Goal: Task Accomplishment & Management: Manage account settings

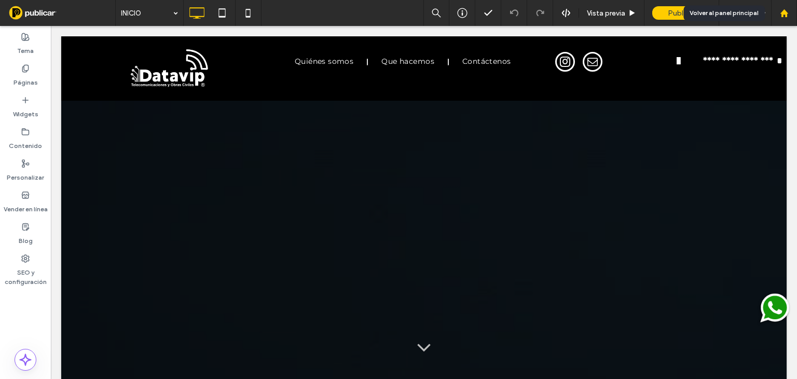
click at [779, 13] on div at bounding box center [783, 13] width 25 height 9
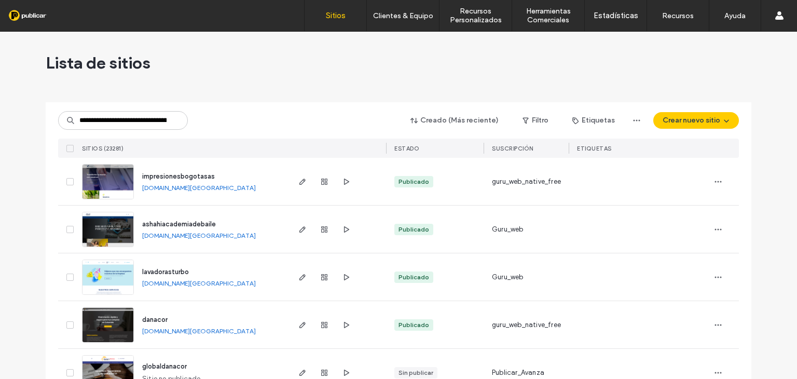
scroll to position [0, 51]
click at [89, 118] on input "**********" at bounding box center [123, 120] width 130 height 19
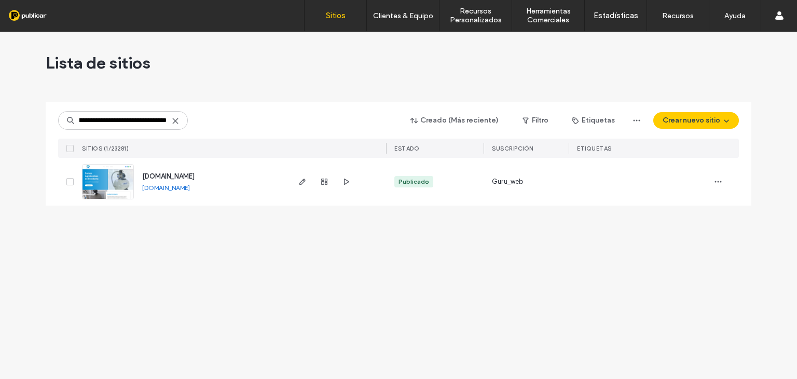
type input "**********"
click at [122, 179] on img at bounding box center [107, 199] width 51 height 71
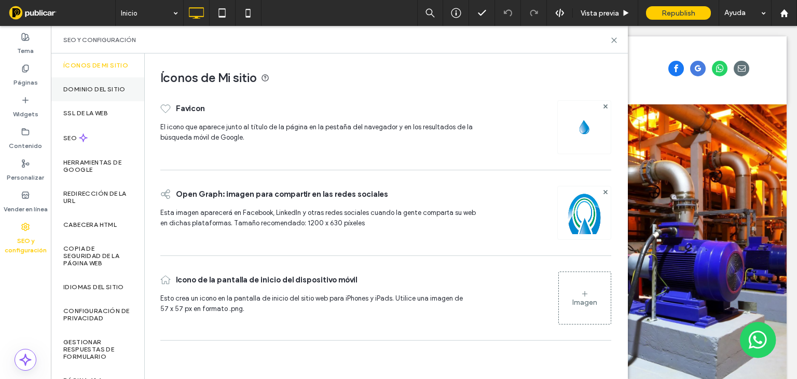
click at [91, 88] on label "Dominio del sitio" at bounding box center [94, 89] width 62 height 7
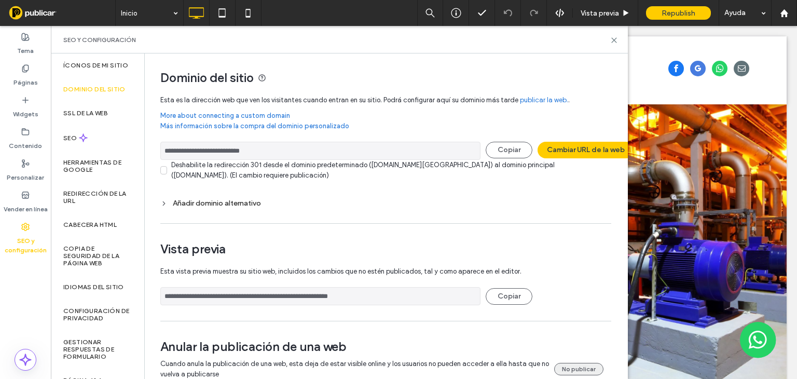
click at [569, 367] on button "No publicar" at bounding box center [578, 369] width 49 height 12
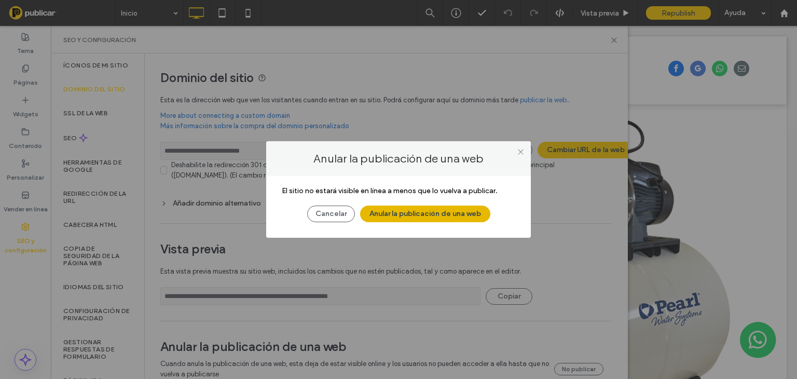
click at [446, 213] on button "Anular la publicación de una web" at bounding box center [425, 213] width 130 height 17
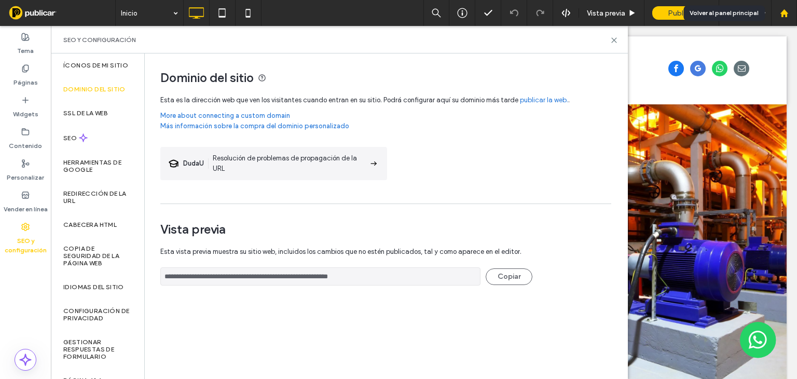
click at [782, 15] on use at bounding box center [784, 13] width 8 height 8
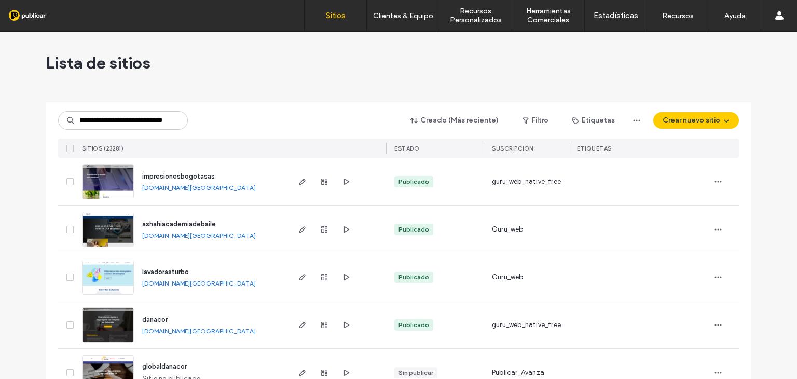
scroll to position [0, 25]
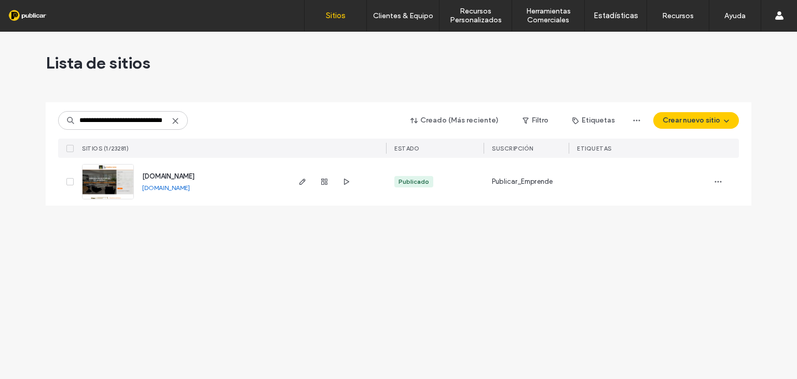
type input "**********"
click at [124, 182] on img at bounding box center [107, 199] width 51 height 71
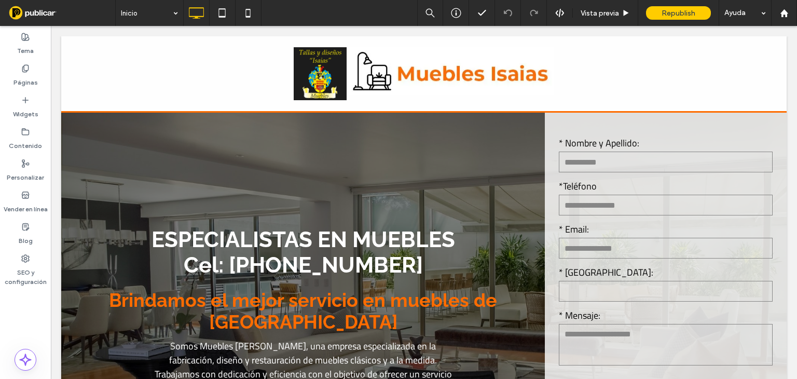
click at [23, 259] on icon at bounding box center [25, 258] width 8 height 8
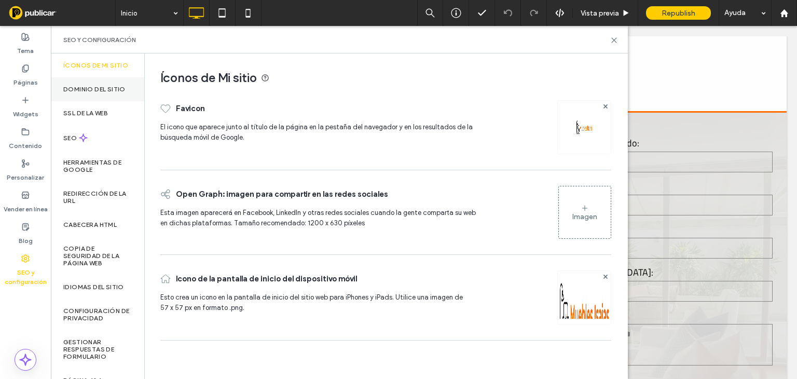
click at [99, 90] on label "Dominio del sitio" at bounding box center [94, 89] width 62 height 7
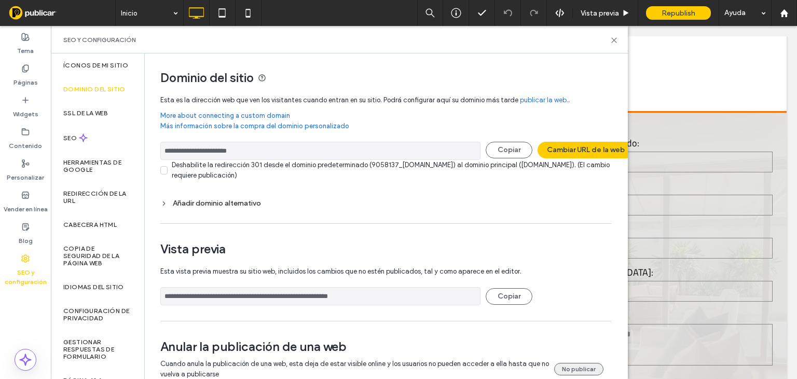
click at [575, 366] on button "No publicar" at bounding box center [578, 369] width 49 height 12
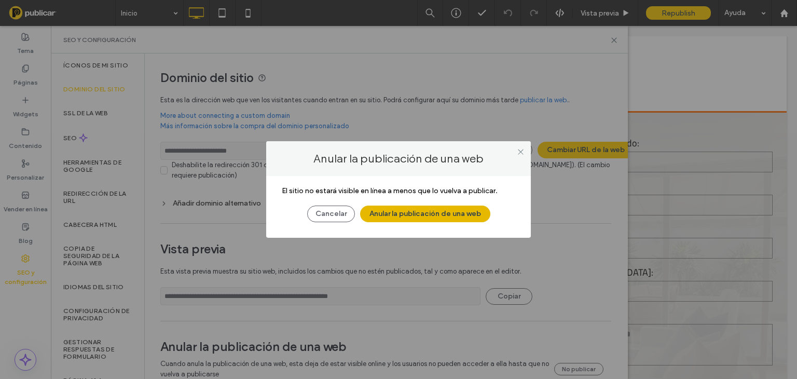
click at [442, 211] on button "Anular la publicación de una web" at bounding box center [425, 213] width 130 height 17
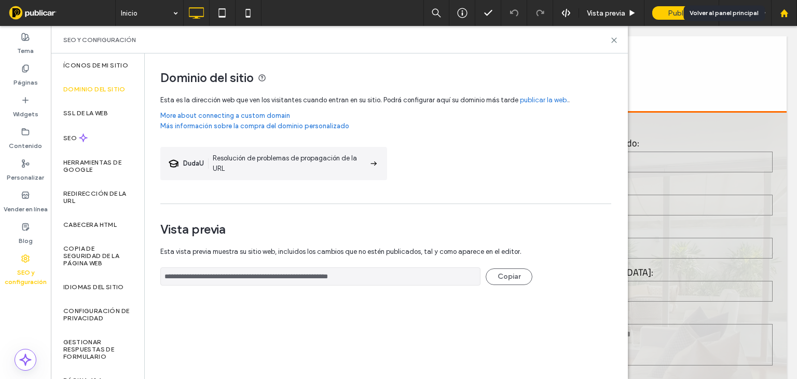
click at [782, 11] on use at bounding box center [784, 13] width 8 height 8
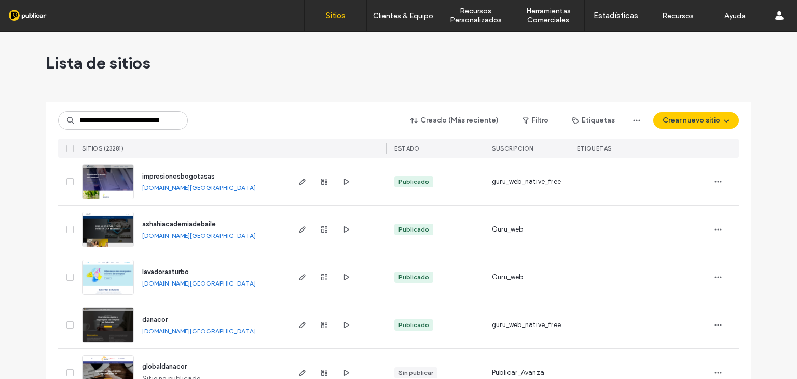
scroll to position [0, 26]
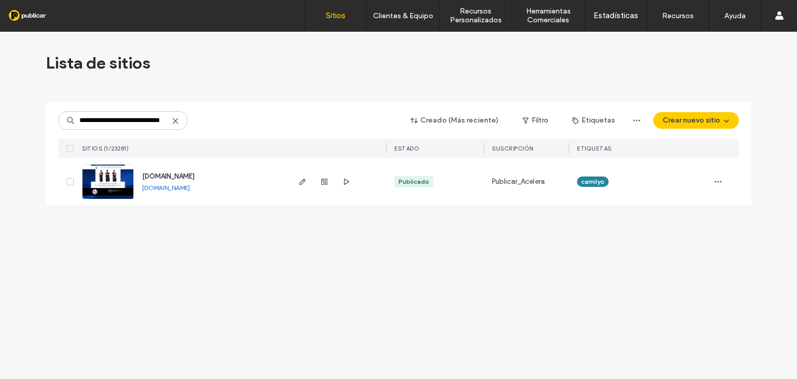
type input "**********"
click at [123, 182] on img at bounding box center [107, 199] width 51 height 71
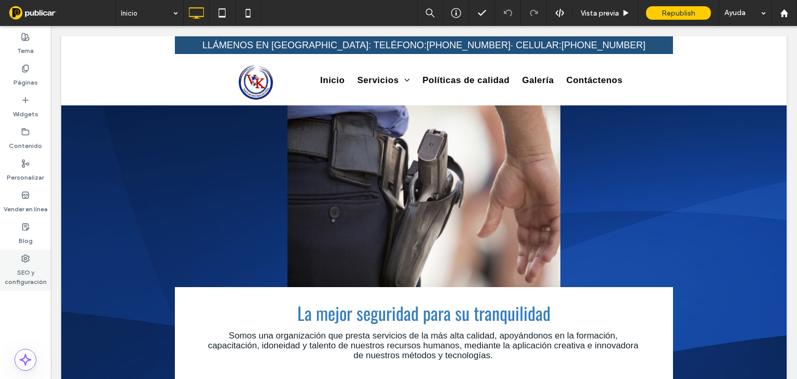
click at [25, 258] on icon at bounding box center [25, 258] width 8 height 8
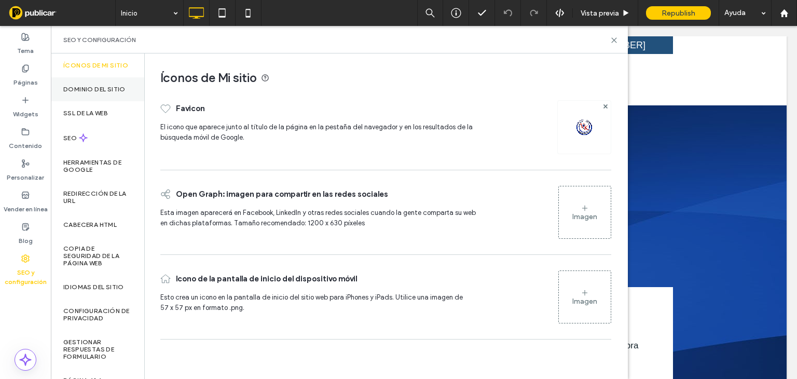
click at [99, 86] on label "Dominio del sitio" at bounding box center [94, 89] width 62 height 7
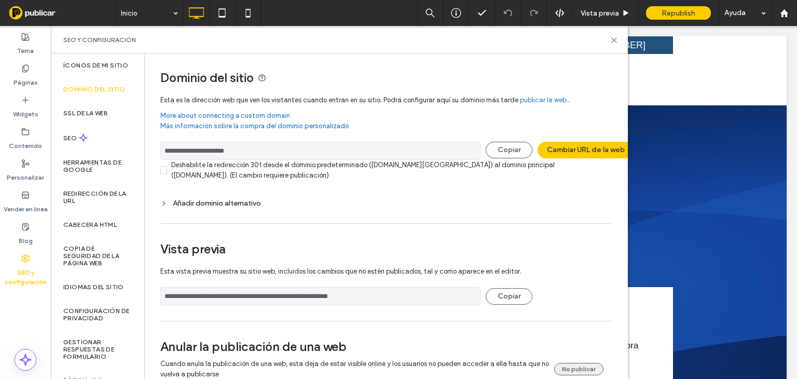
click at [577, 366] on button "No publicar" at bounding box center [578, 369] width 49 height 12
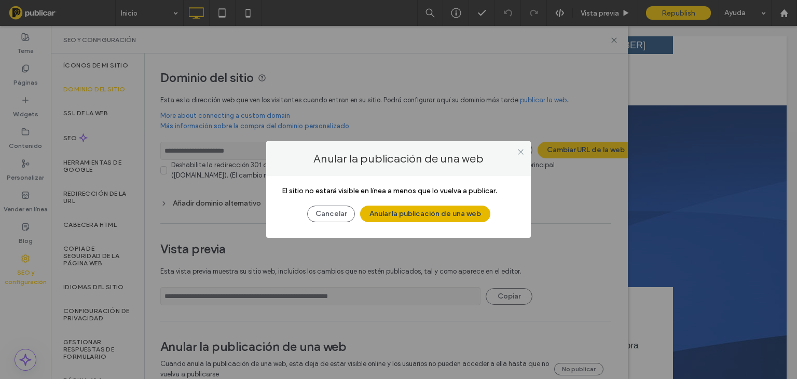
click at [403, 212] on button "Anular la publicación de una web" at bounding box center [425, 213] width 130 height 17
